Goal: Information Seeking & Learning: Learn about a topic

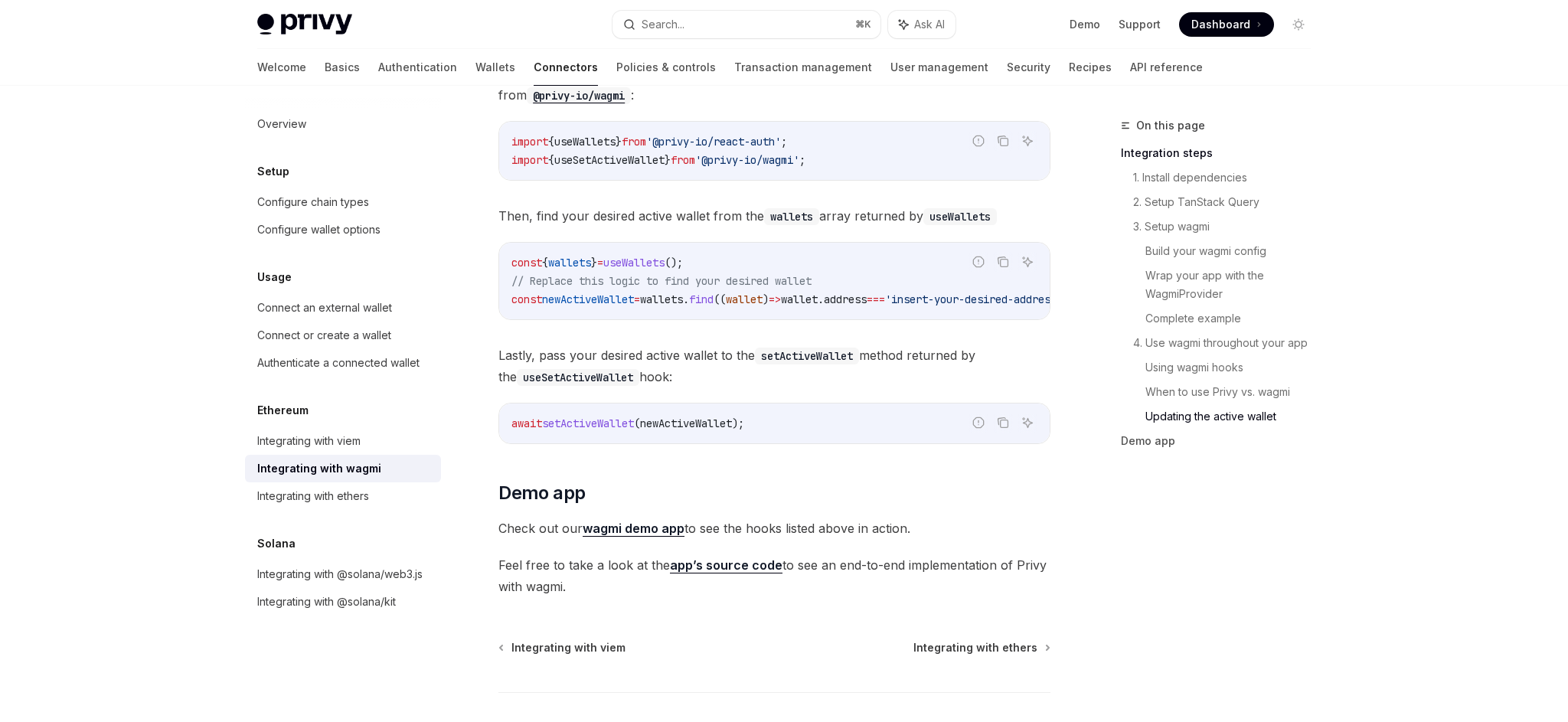
scroll to position [4252, 0]
click at [665, 524] on link "wagmi demo app" at bounding box center [633, 526] width 102 height 16
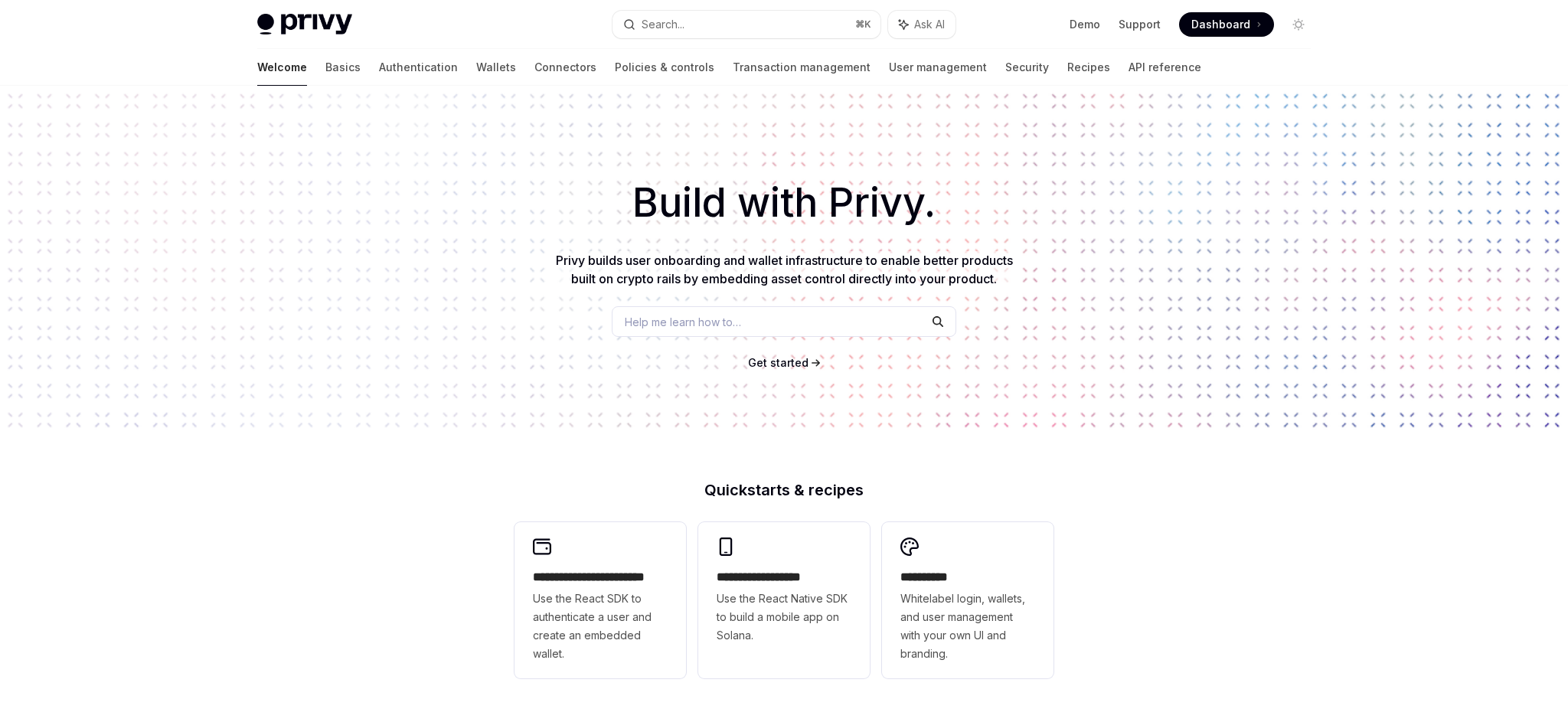
click at [720, 316] on span "Help me learn how to…" at bounding box center [682, 322] width 116 height 16
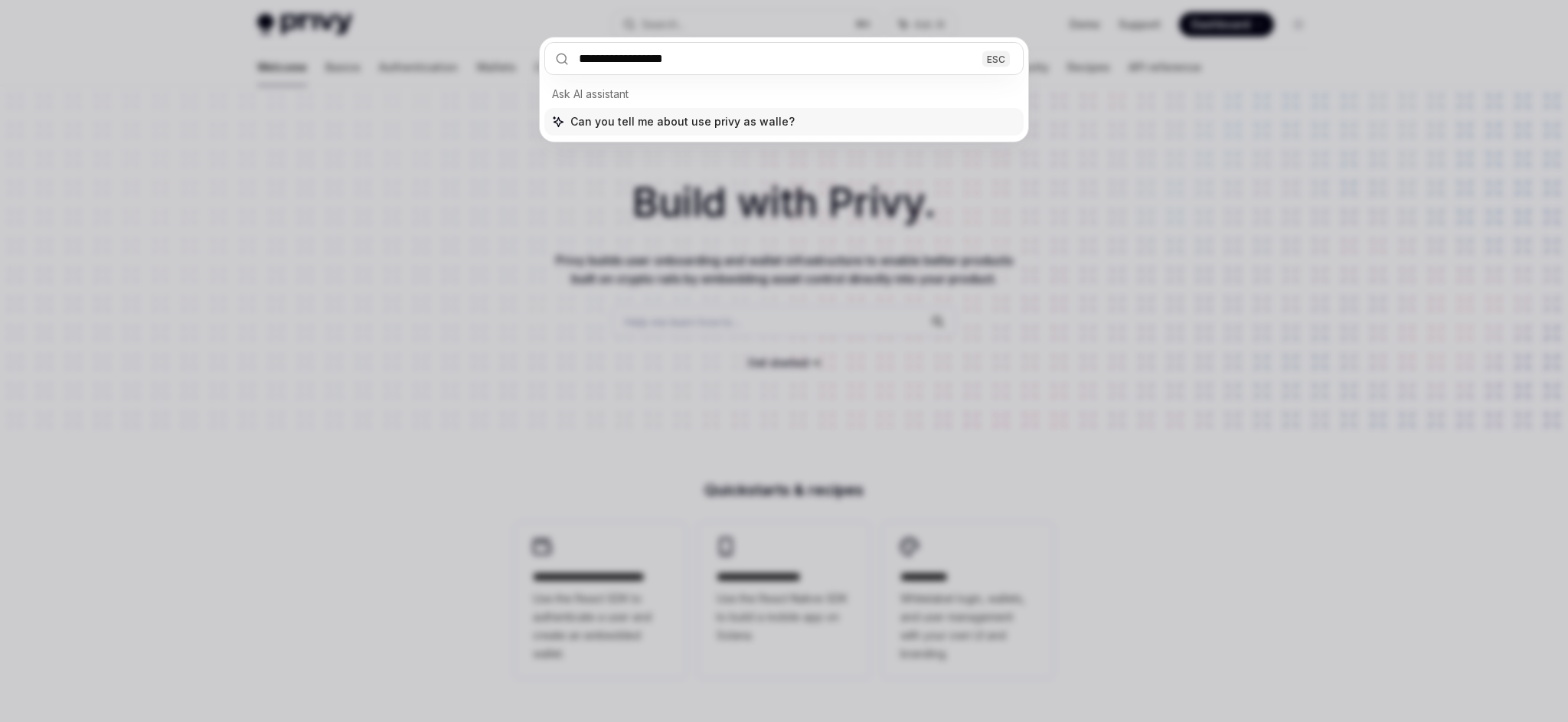
type input "**********"
type textarea "*"
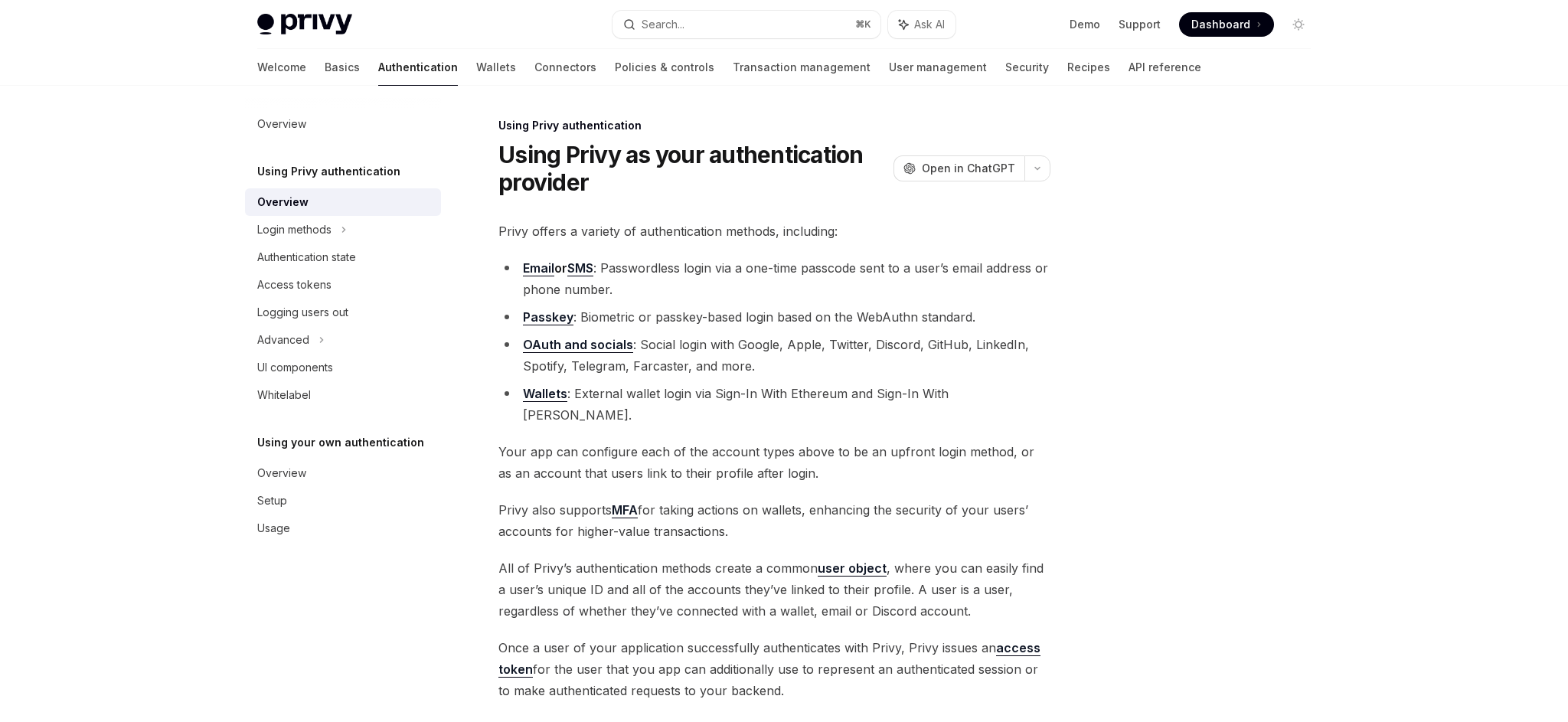
scroll to position [86, 0]
